Goal: Information Seeking & Learning: Learn about a topic

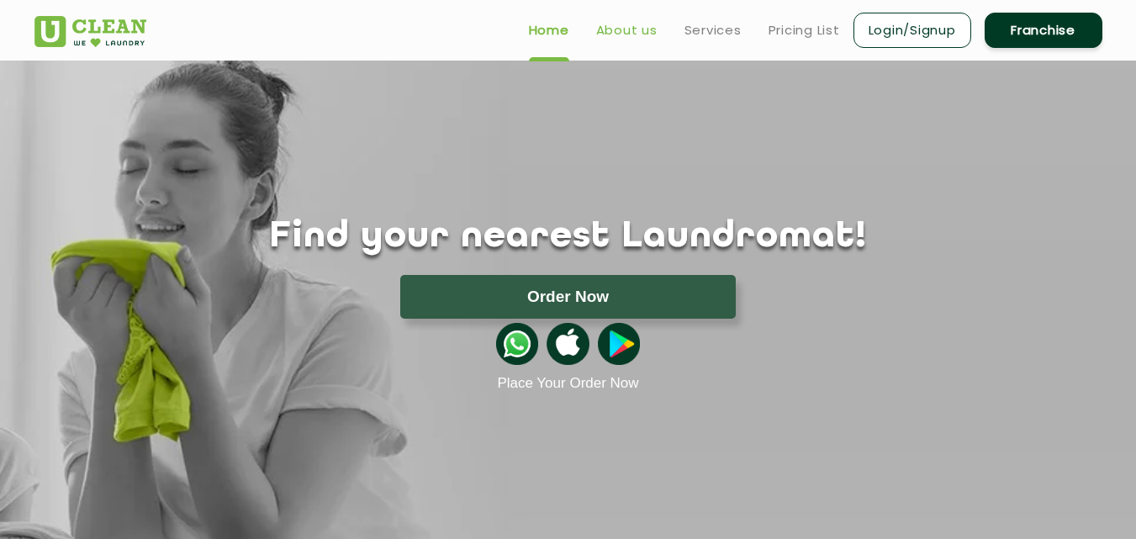
click at [639, 31] on link "About us" at bounding box center [626, 30] width 61 height 20
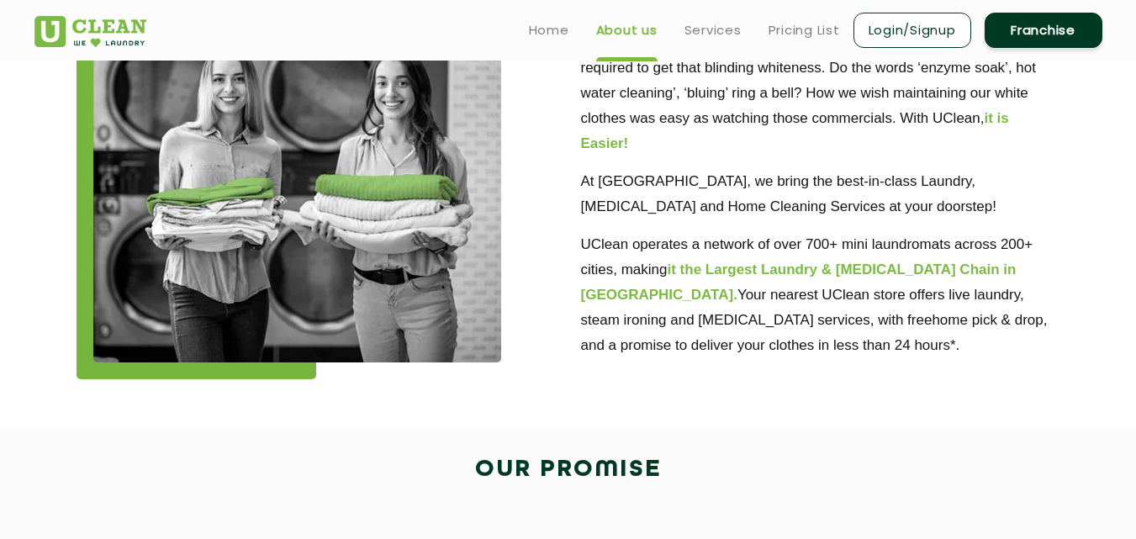
scroll to position [421, 0]
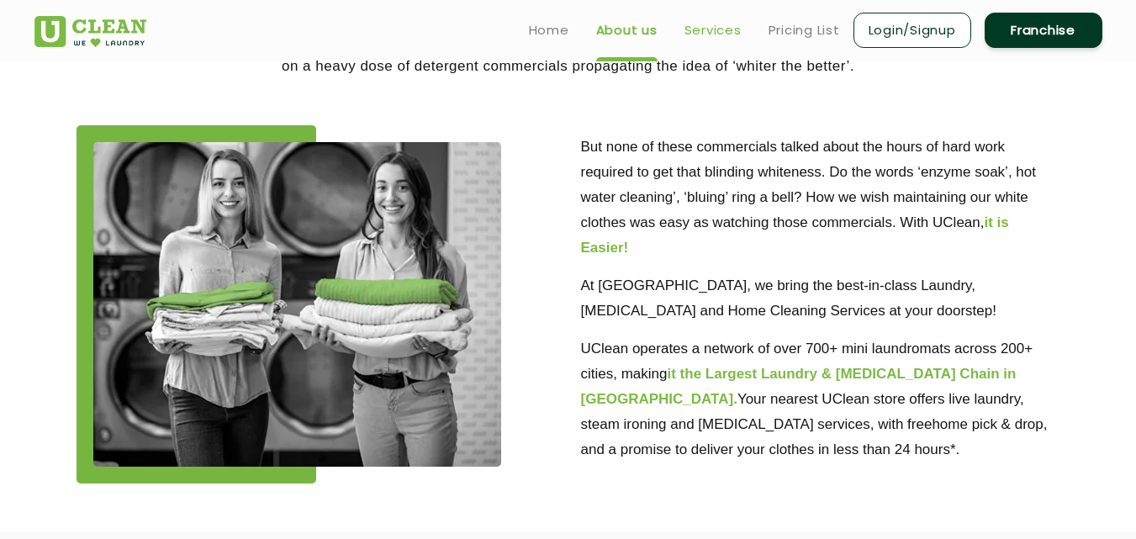
click at [718, 34] on link "Services" at bounding box center [713, 30] width 57 height 20
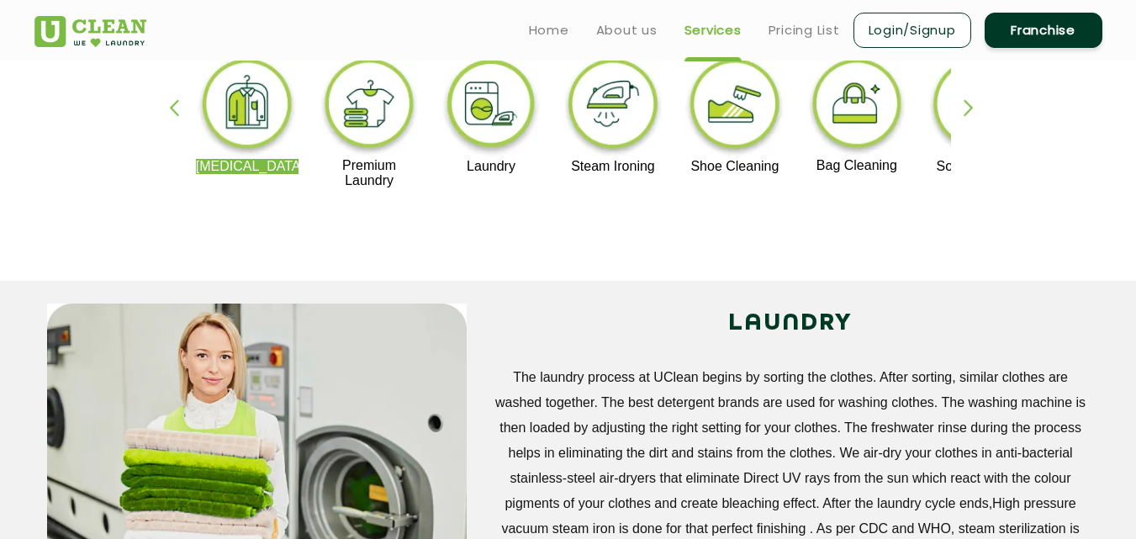
scroll to position [421, 0]
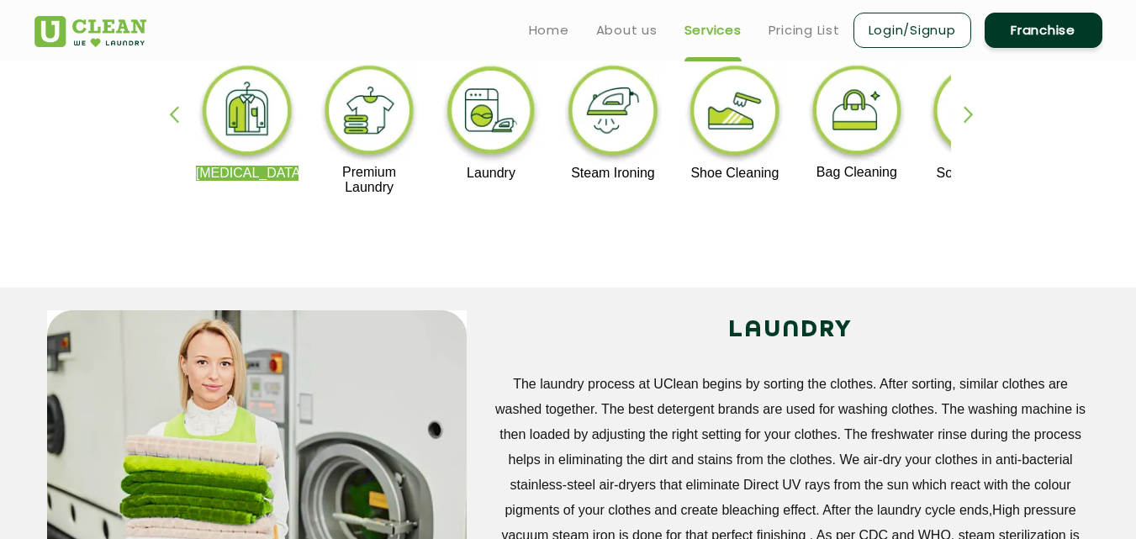
click at [1075, 30] on link "Franchise" at bounding box center [1044, 30] width 118 height 35
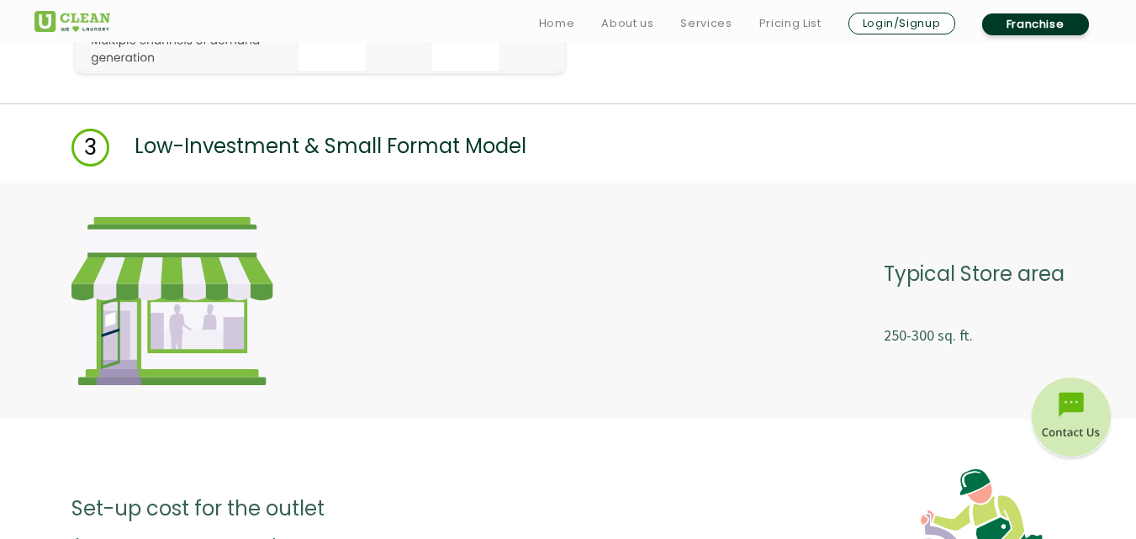
scroll to position [2692, 0]
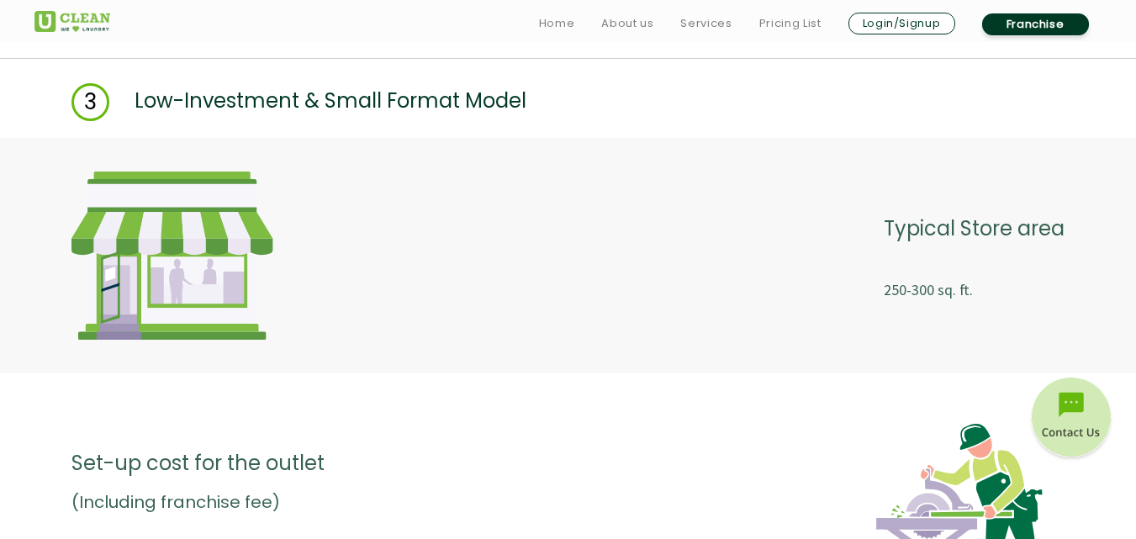
click at [1075, 411] on img at bounding box center [1072, 420] width 84 height 84
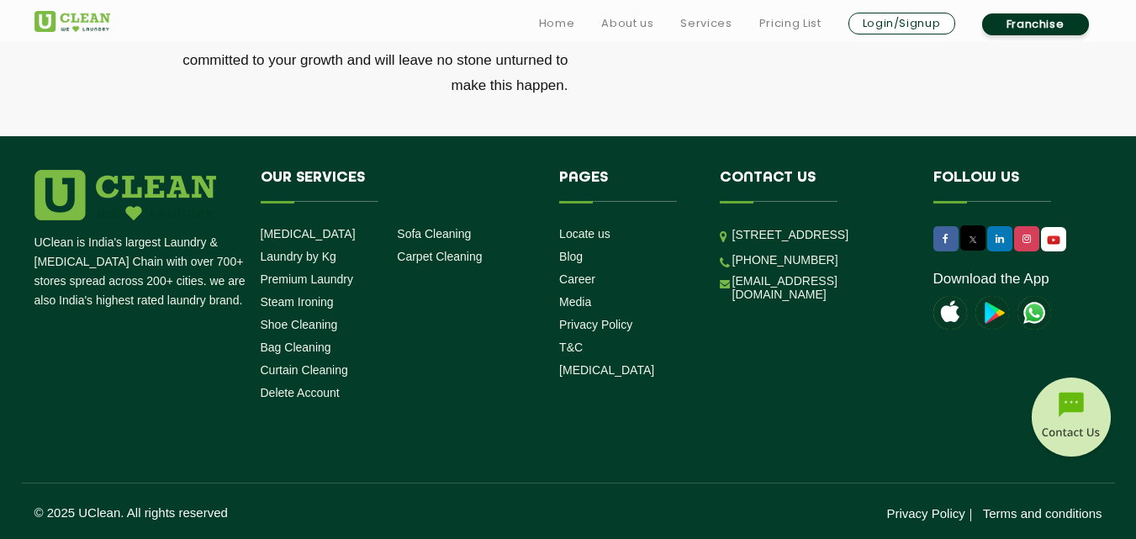
click at [1070, 416] on img at bounding box center [1072, 420] width 84 height 84
